Goal: Contribute content: Add original content to the website for others to see

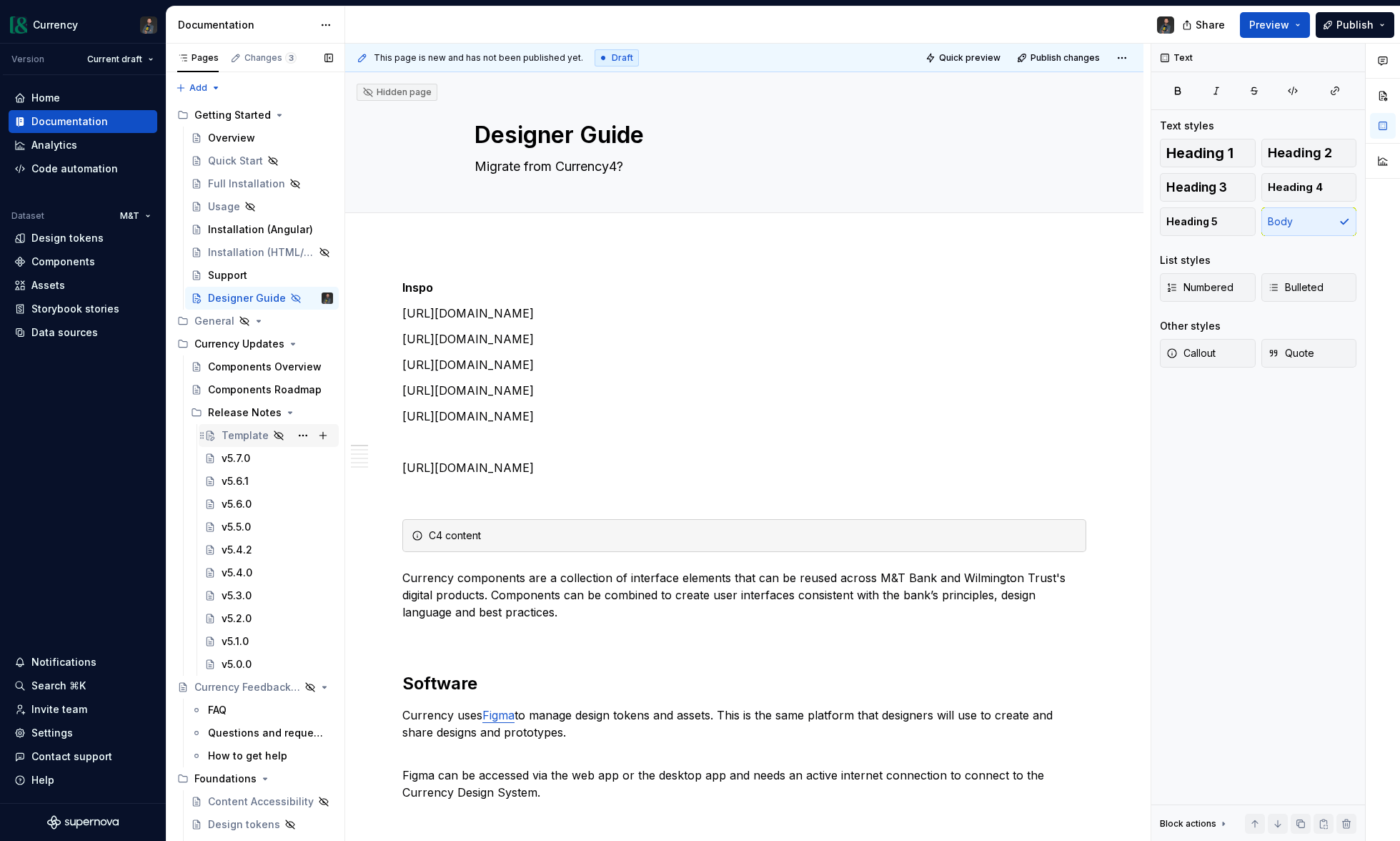
click at [240, 430] on div "Template" at bounding box center [245, 436] width 47 height 15
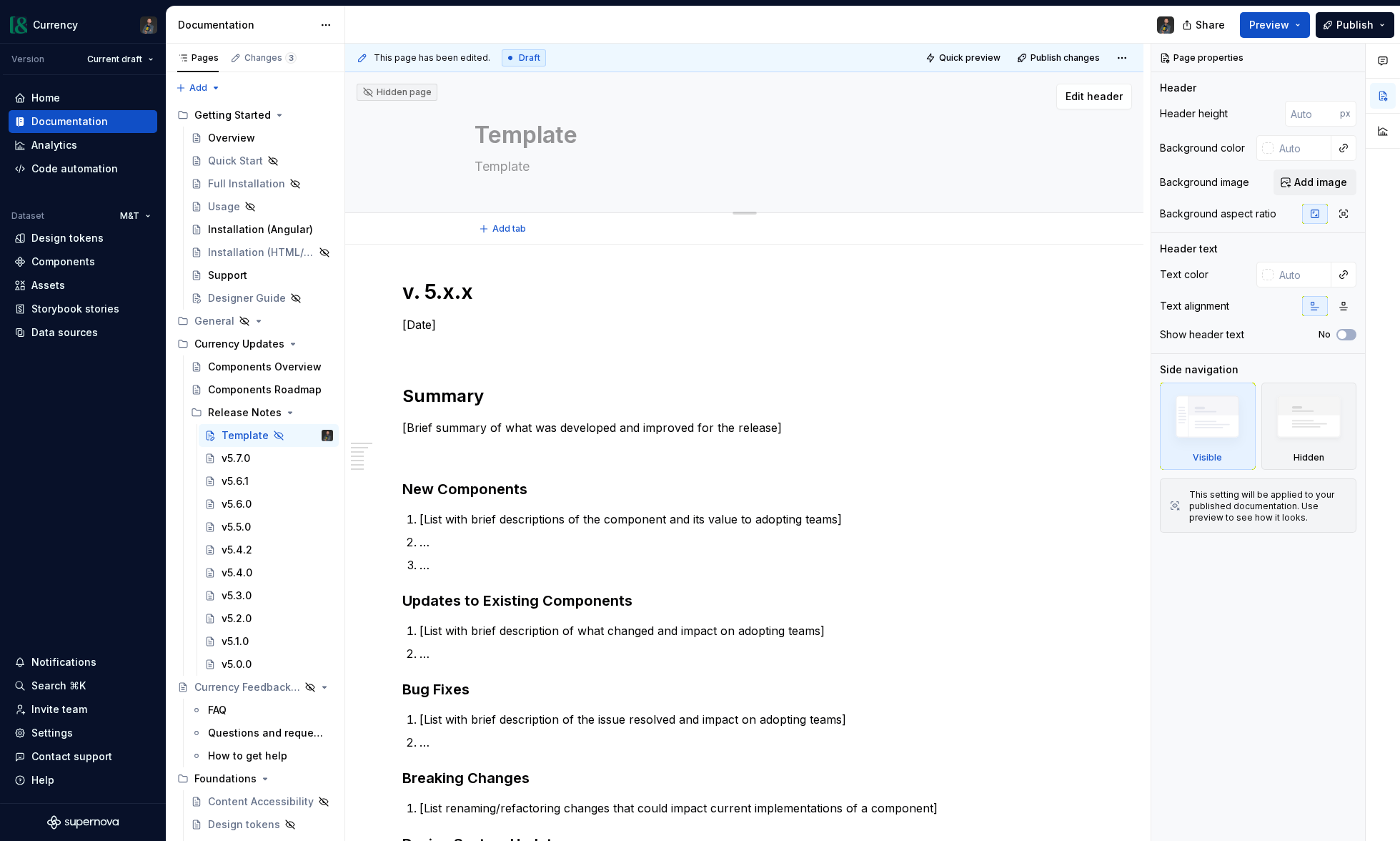
click at [517, 135] on textarea "Template" at bounding box center [741, 135] width 541 height 34
click at [463, 293] on h1 "v. 5.x.x" at bounding box center [744, 292] width 684 height 26
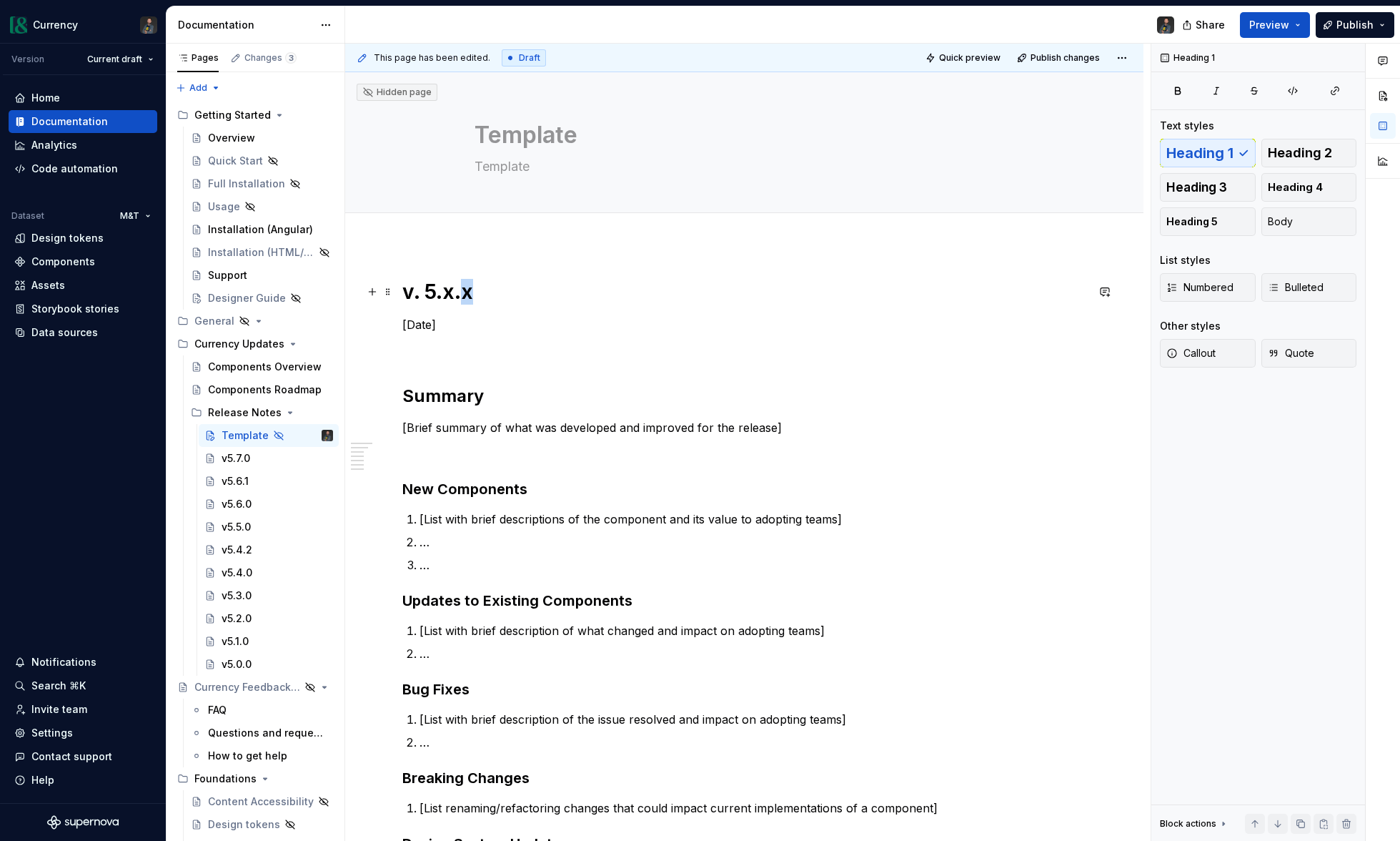
click at [463, 293] on h1 "v. 5.x.x" at bounding box center [744, 292] width 684 height 26
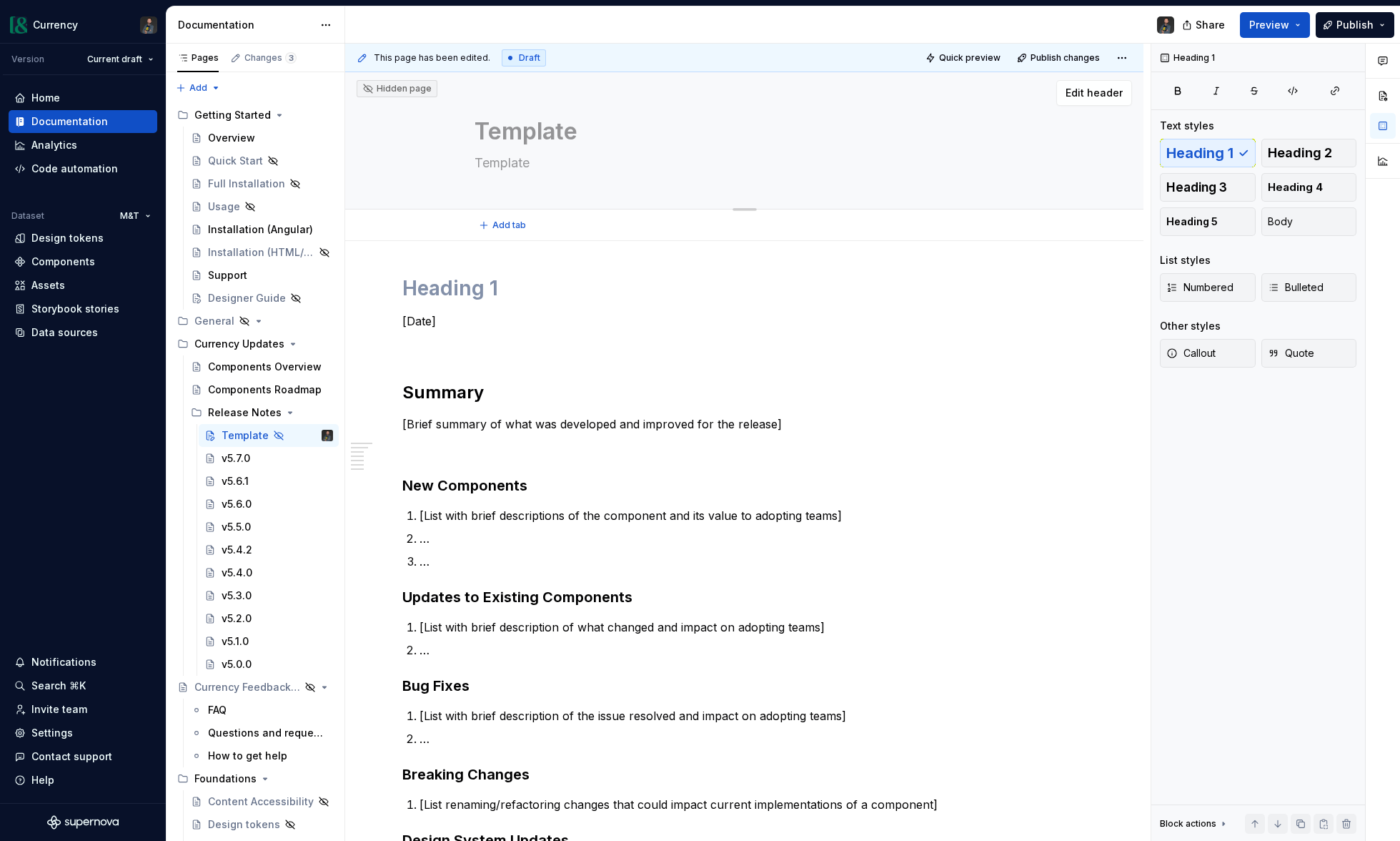
click at [500, 125] on textarea "Template" at bounding box center [741, 132] width 541 height 34
paste textarea "v. 5.x.x"
type textarea "*"
type textarea "v. 5.x.x"
type textarea "*"
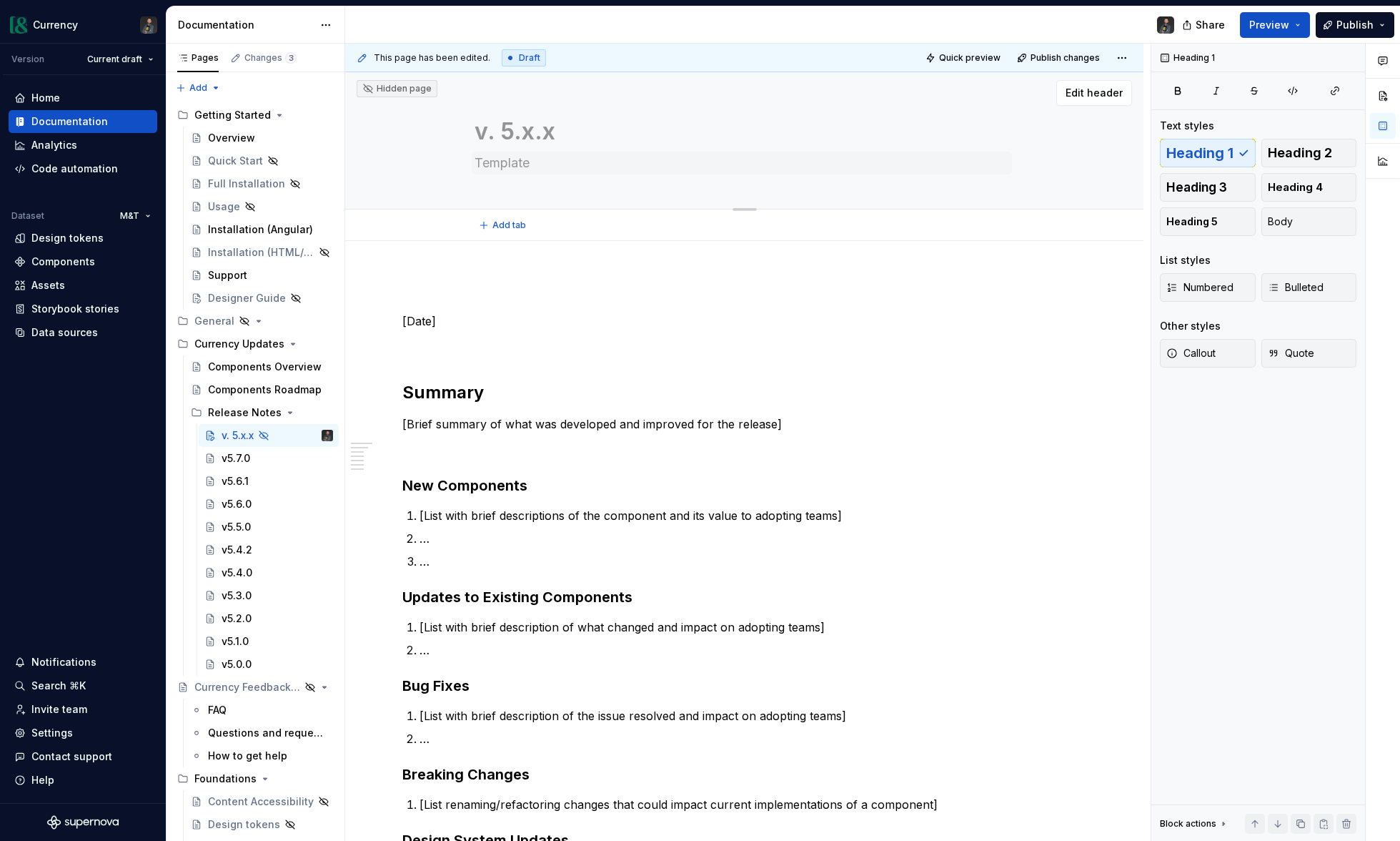
type textarea "v. 5.x.x"
drag, startPoint x: 506, startPoint y: 165, endPoint x: 534, endPoint y: 180, distance: 31.8
click at [506, 165] on textarea "Template" at bounding box center [741, 163] width 541 height 23
click at [497, 163] on textarea "Template" at bounding box center [741, 163] width 541 height 23
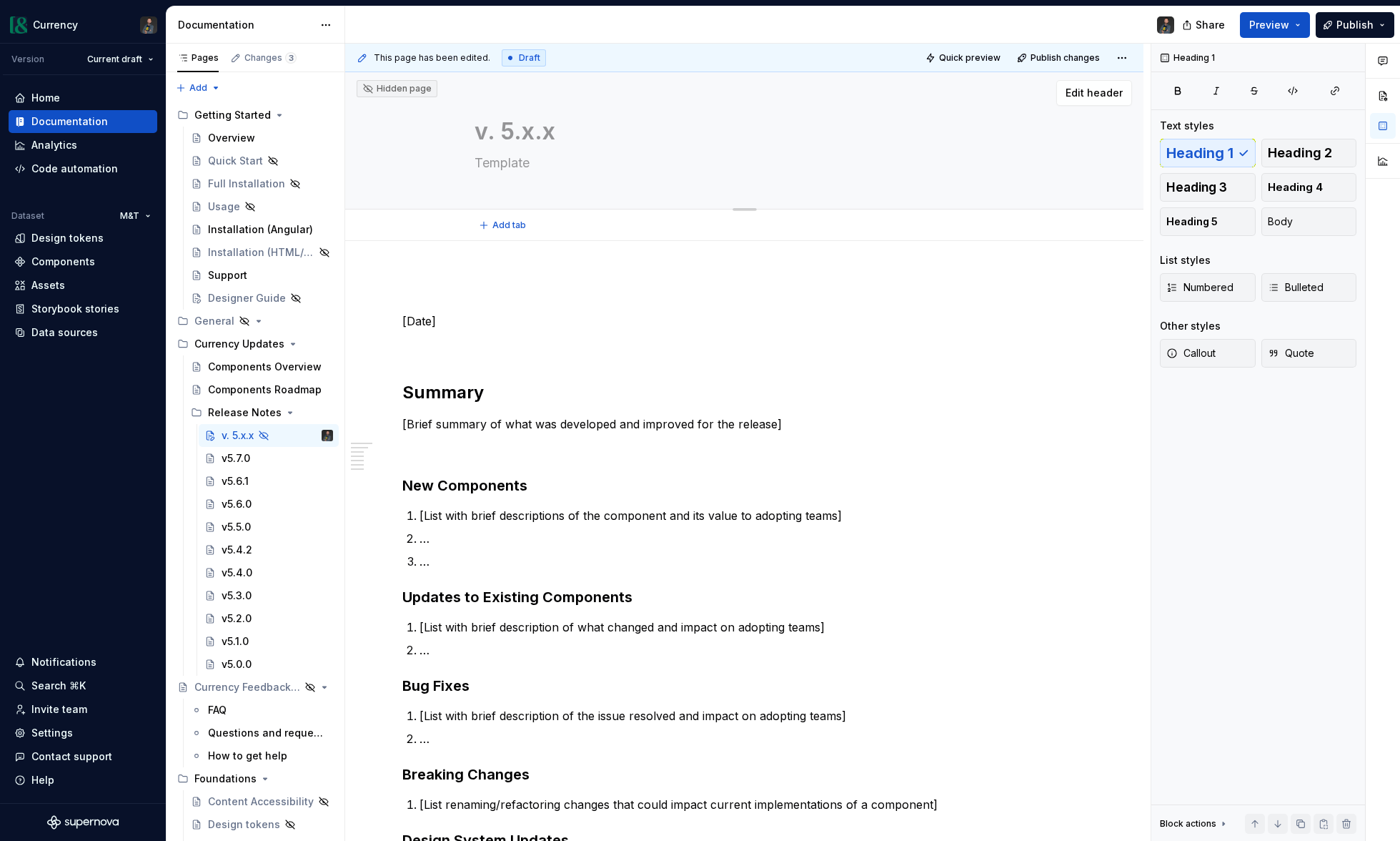
click at [497, 163] on textarea "Template" at bounding box center [741, 163] width 541 height 23
type textarea "["
type textarea "*"
type textarea "[d"
type textarea "*"
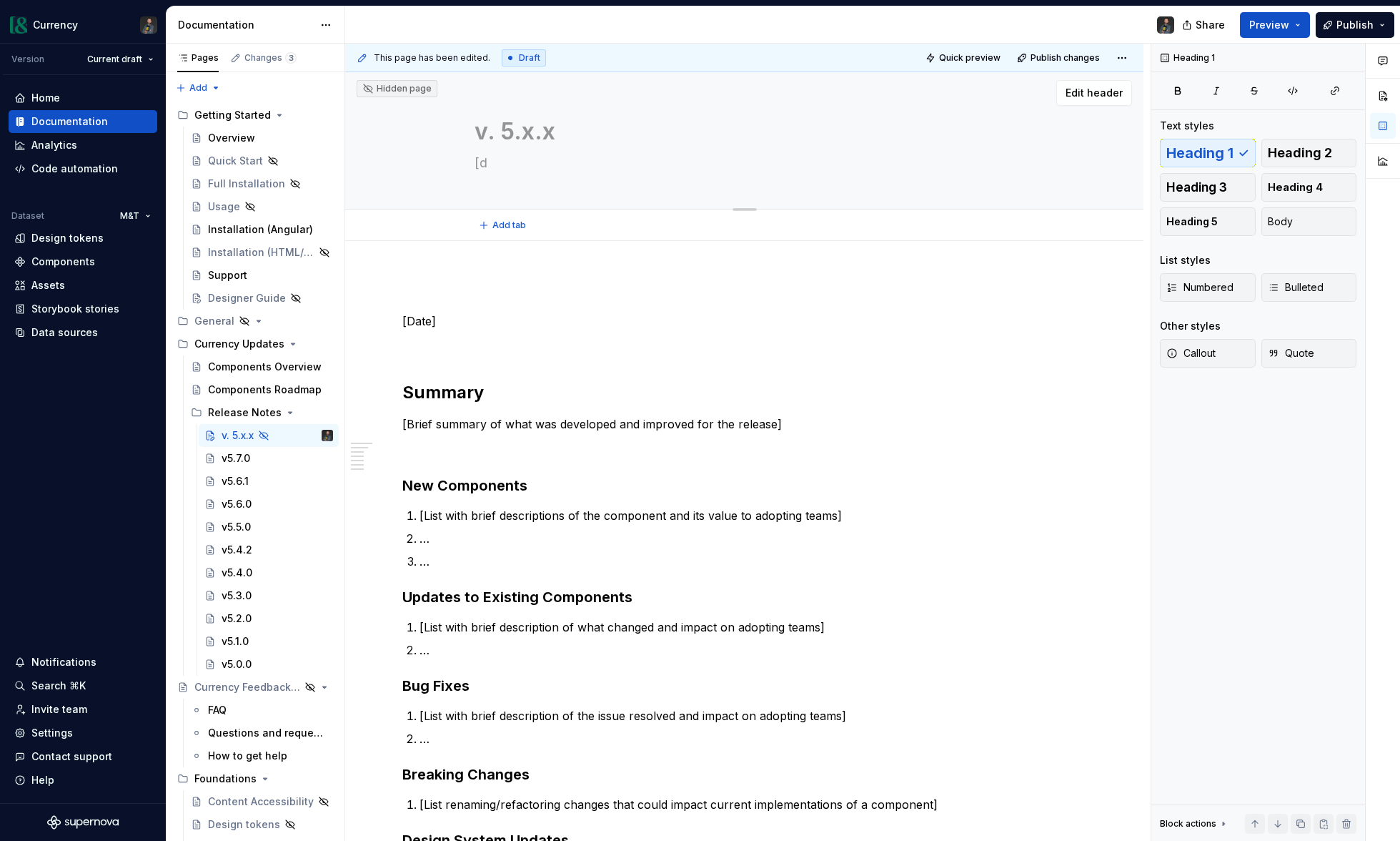
type textarea "[da"
type textarea "*"
type textarea "[dat"
type textarea "*"
type textarea "[date"
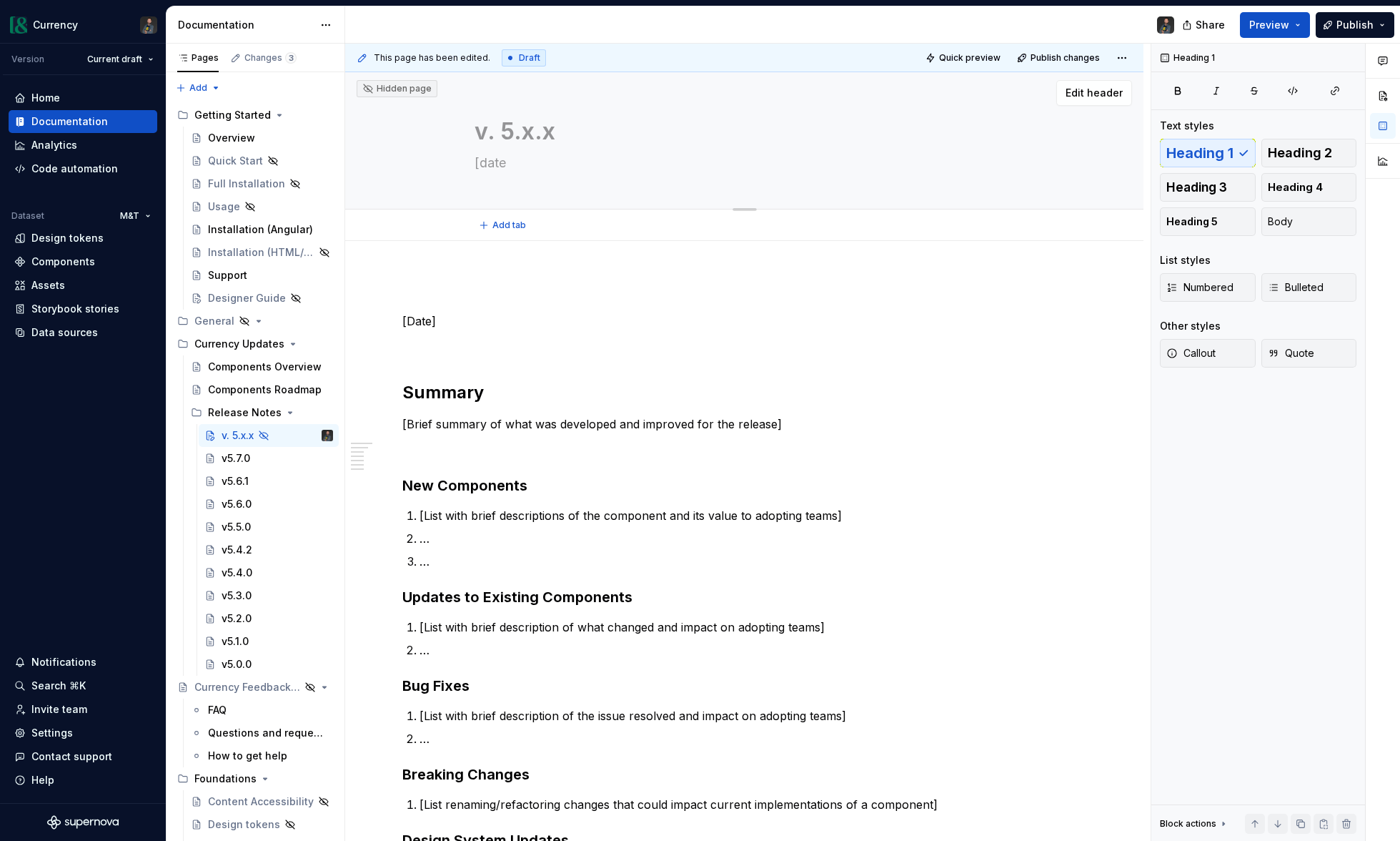
type textarea "*"
type textarea "[date]"
type textarea "*"
type textarea "[date]"
click at [1108, 95] on span "Edit header" at bounding box center [1094, 93] width 57 height 15
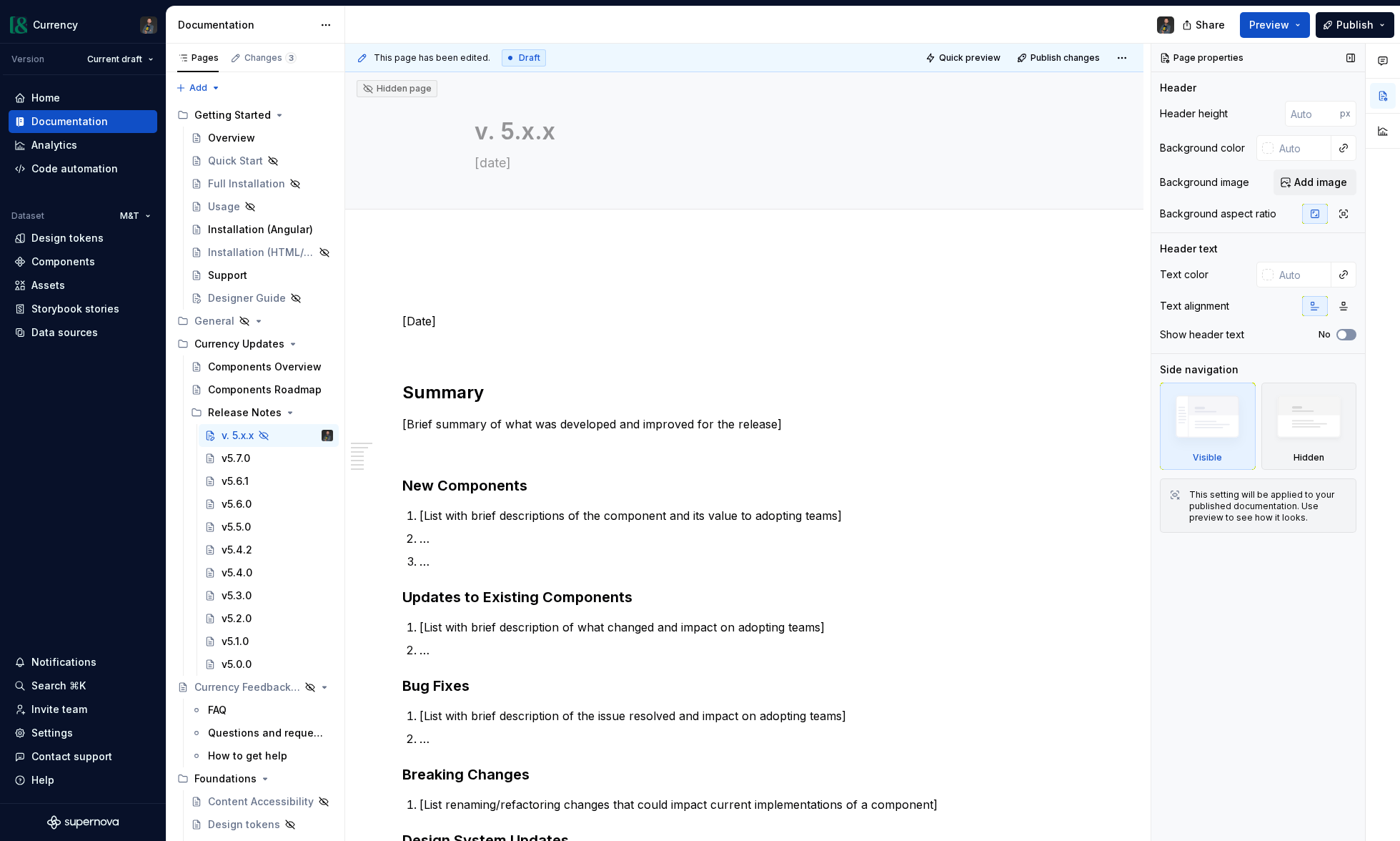
click at [1348, 336] on button "No" at bounding box center [1346, 334] width 20 height 11
type textarea "*"
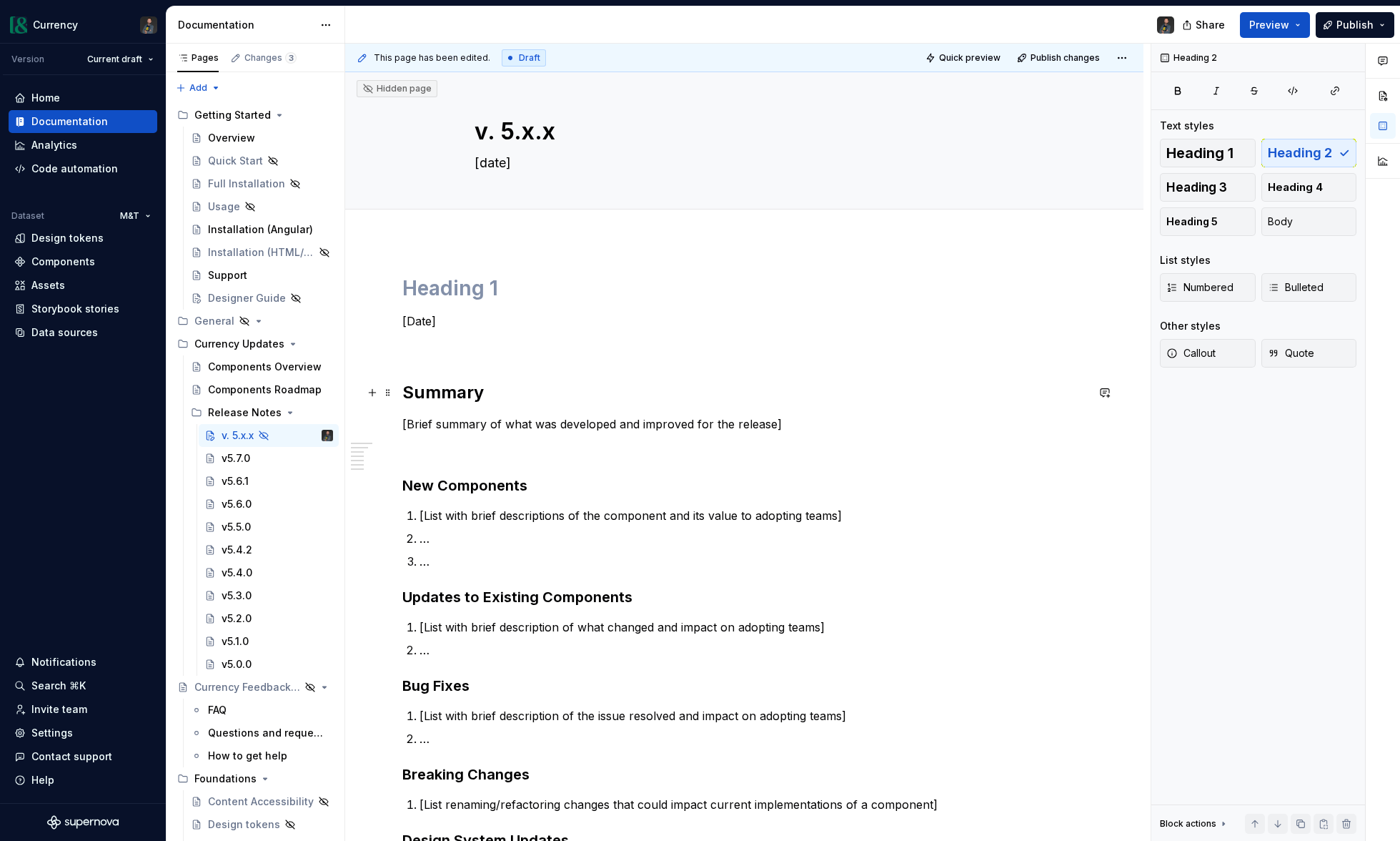
click at [405, 392] on h2 "Summary" at bounding box center [744, 393] width 684 height 23
drag, startPoint x: 388, startPoint y: 286, endPoint x: 403, endPoint y: 288, distance: 15.1
click at [388, 286] on span at bounding box center [388, 288] width 11 height 20
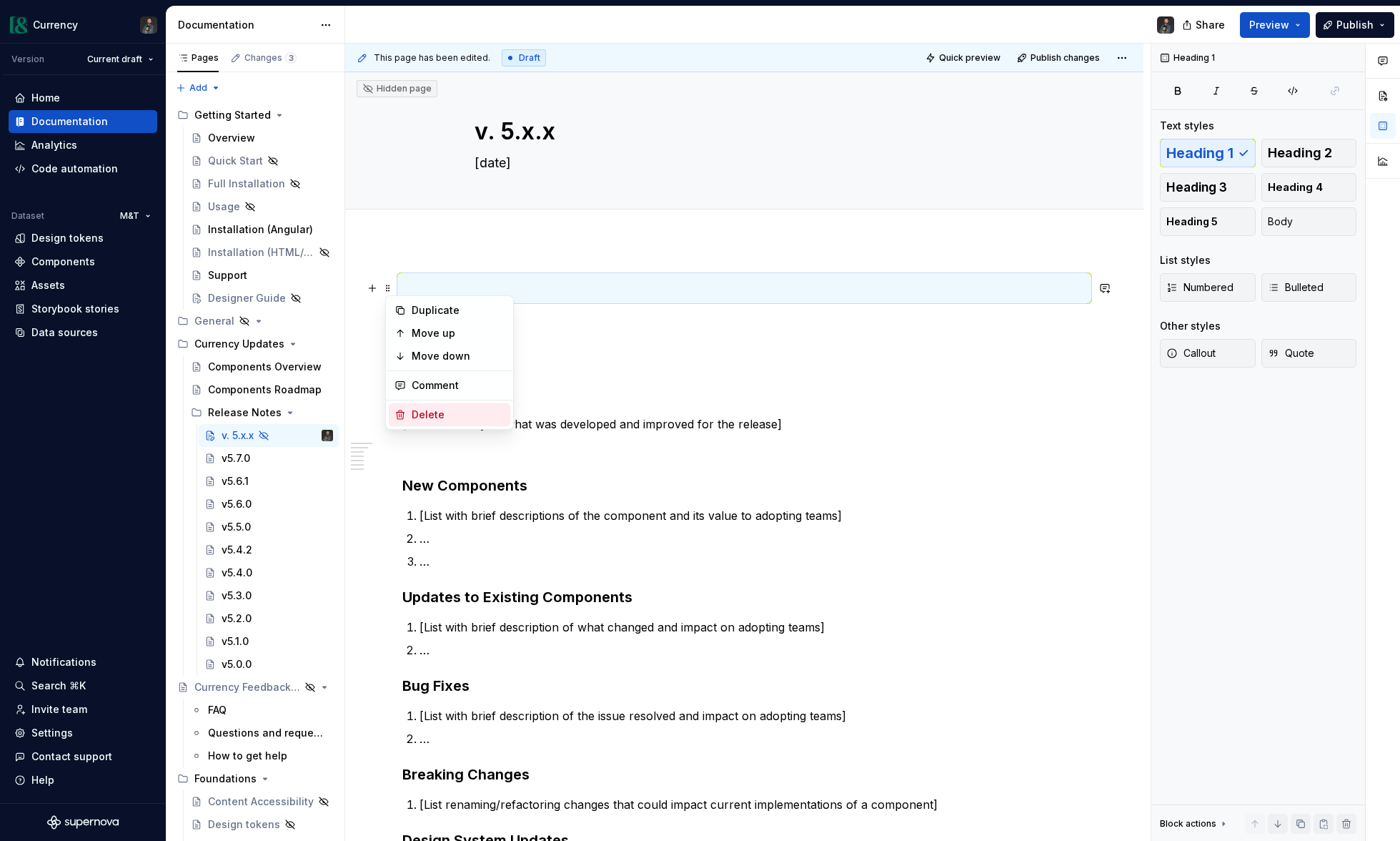
click at [411, 412] on div "Delete" at bounding box center [458, 415] width 93 height 15
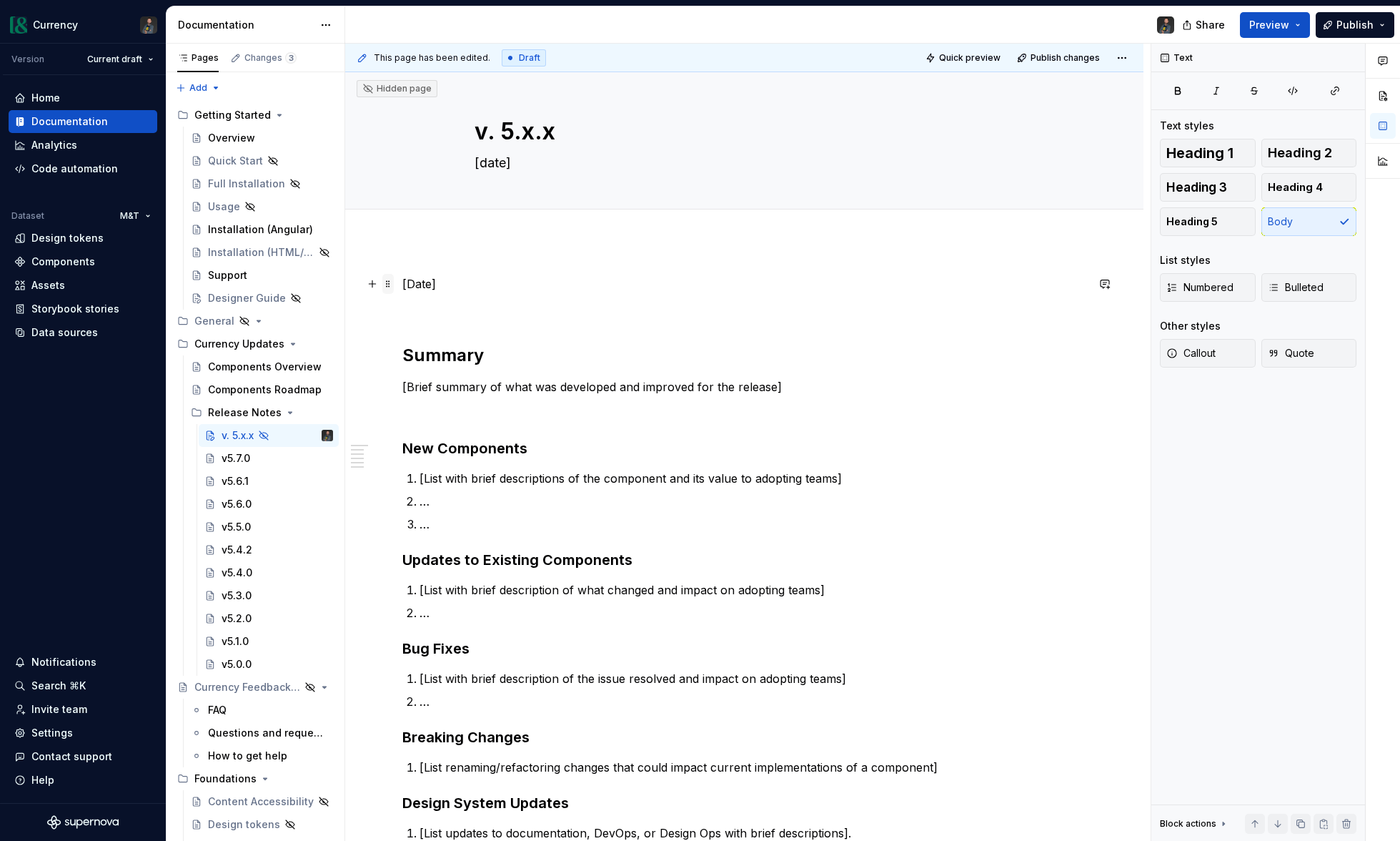
click at [388, 288] on span at bounding box center [388, 284] width 11 height 20
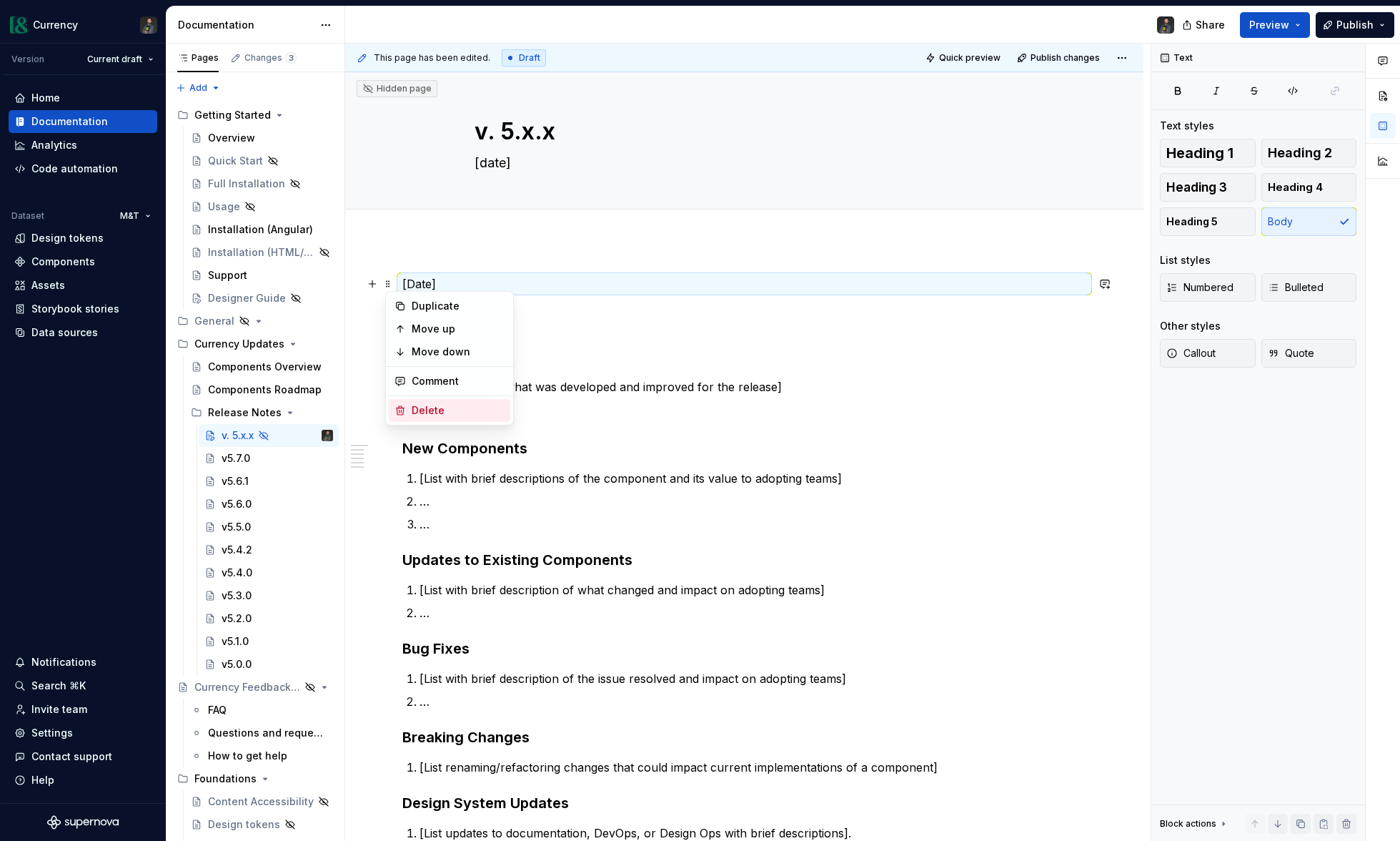
click at [422, 415] on div "Delete" at bounding box center [458, 411] width 93 height 15
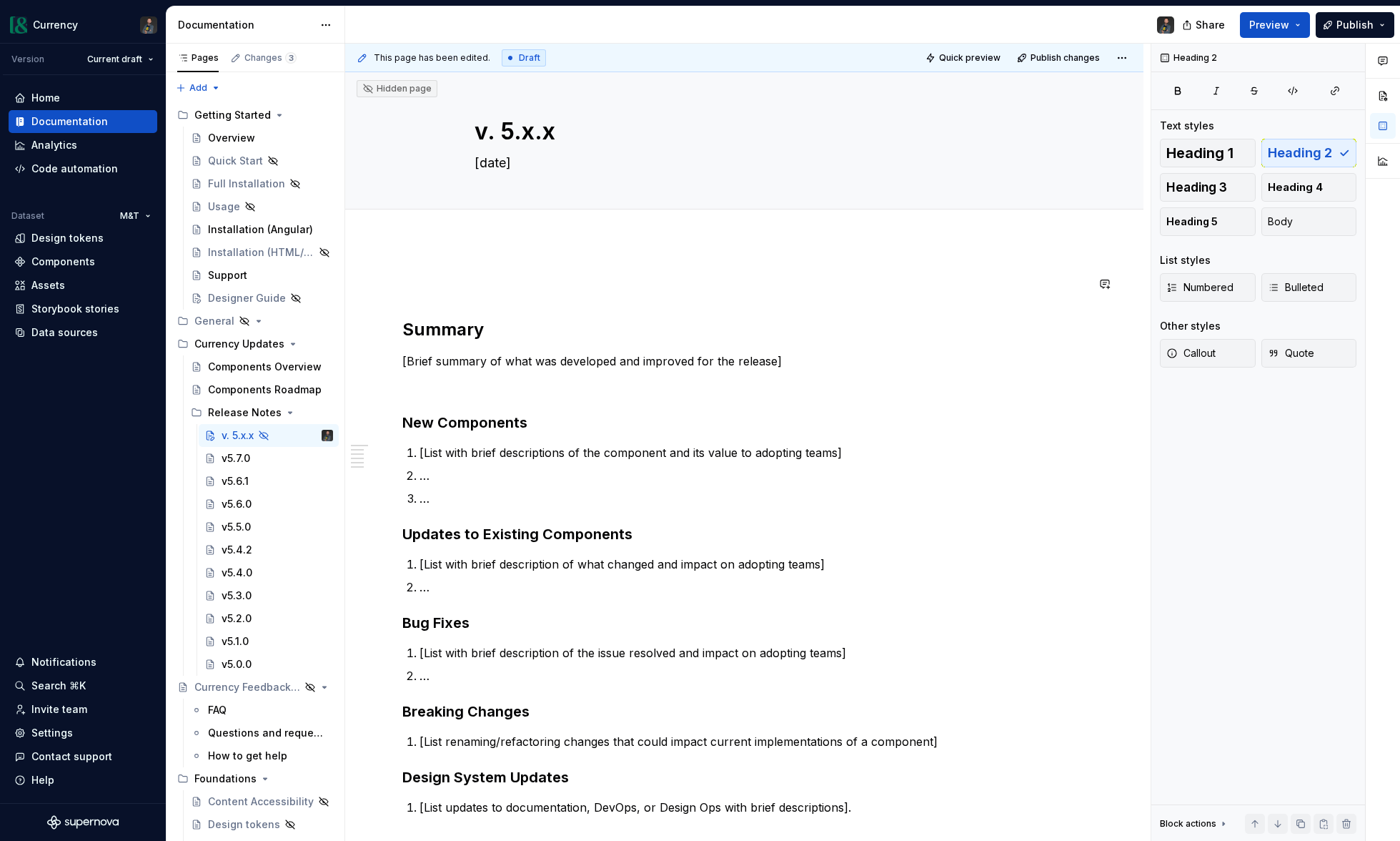
click at [424, 308] on div "Summary [Brief summary of what was developed and improved for the release] New …" at bounding box center [744, 575] width 684 height 600
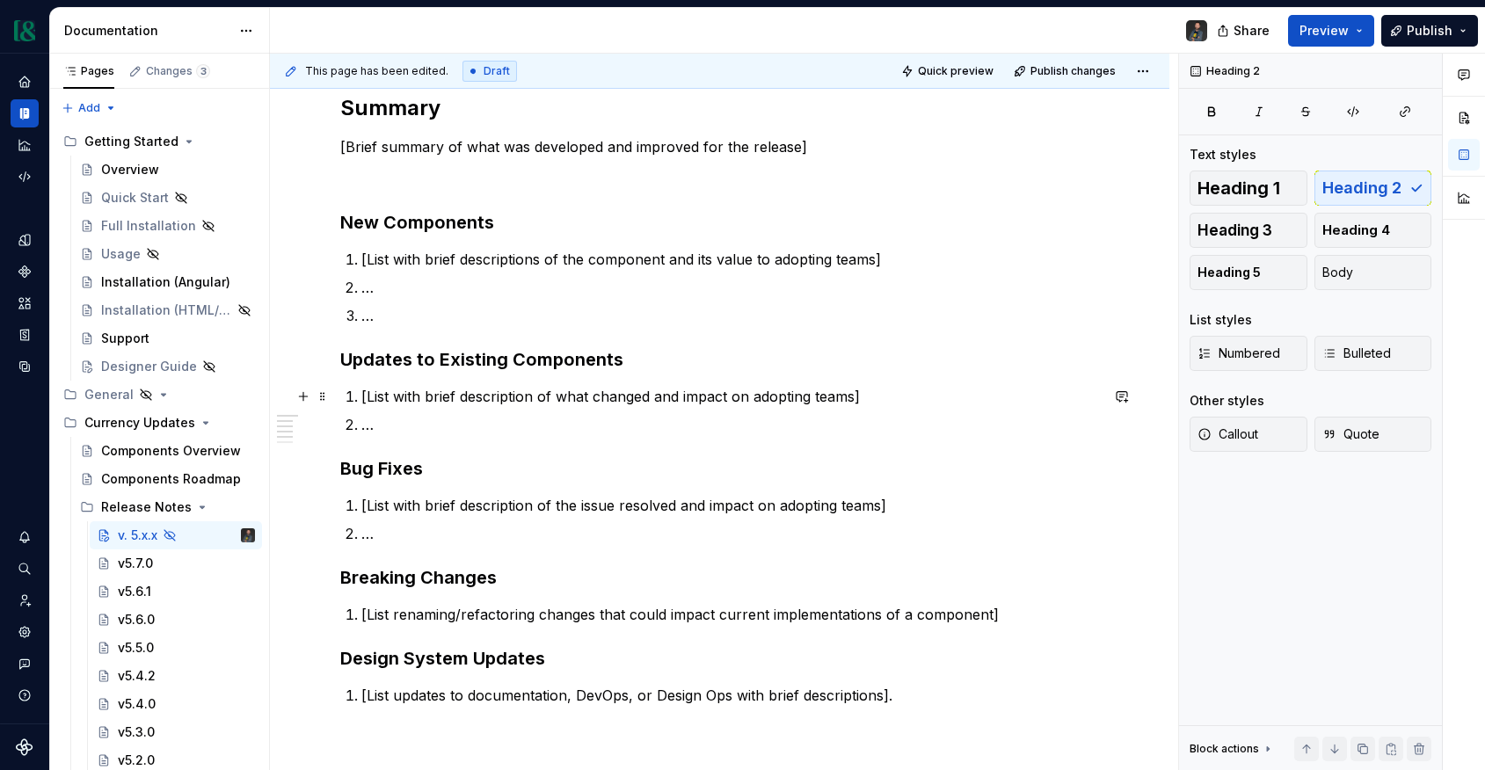
scroll to position [0, 0]
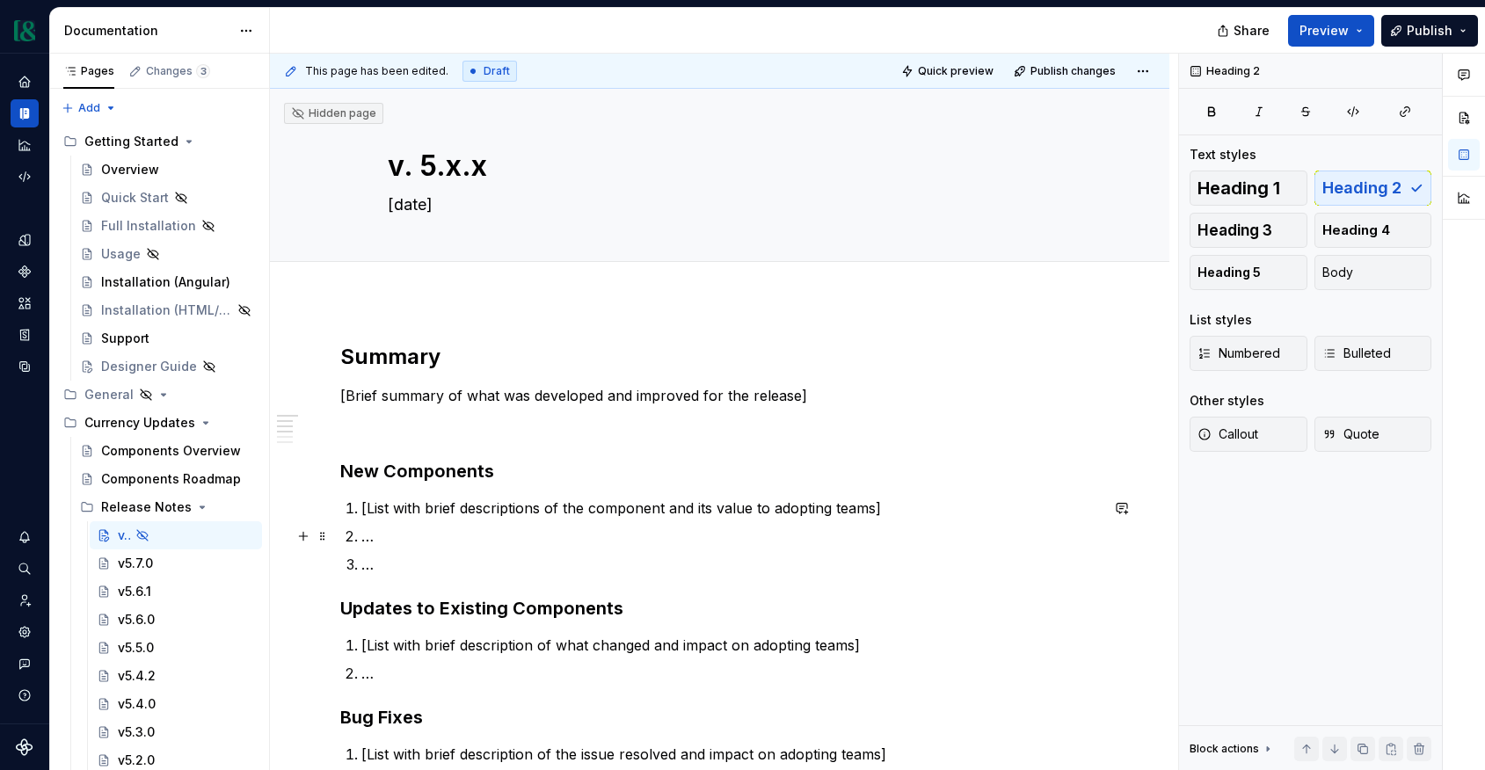
type textarea "*"
